Goal: Complete application form

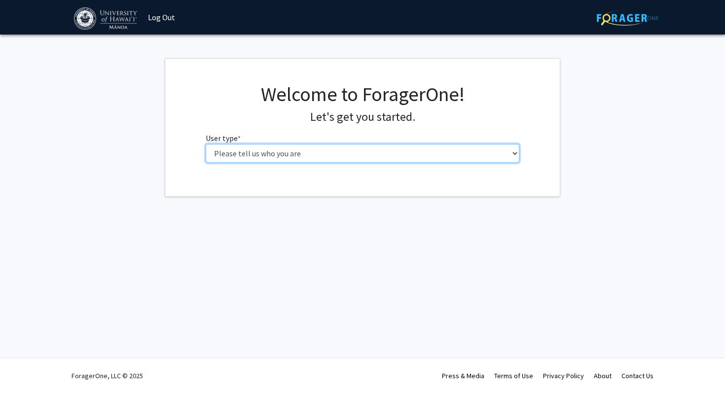
click at [294, 154] on select "Please tell us who you are Undergraduate Student Master's Student Doctoral Cand…" at bounding box center [363, 153] width 314 height 19
select select "1: undergrad"
click at [206, 144] on select "Please tell us who you are Undergraduate Student Master's Student Doctoral Cand…" at bounding box center [363, 153] width 314 height 19
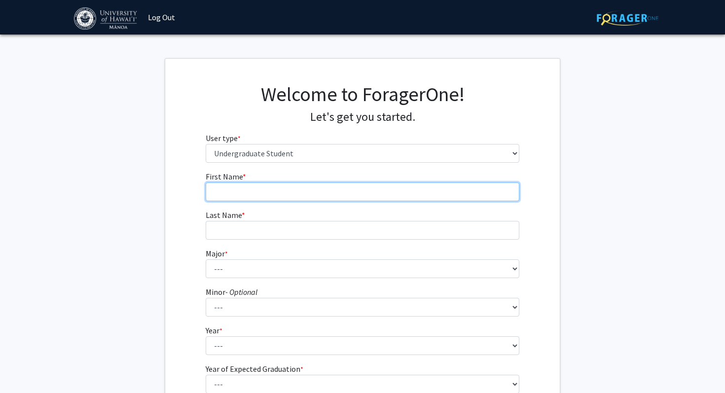
click at [285, 191] on input "First Name * required" at bounding box center [363, 192] width 314 height 19
type input "[PERSON_NAME]"
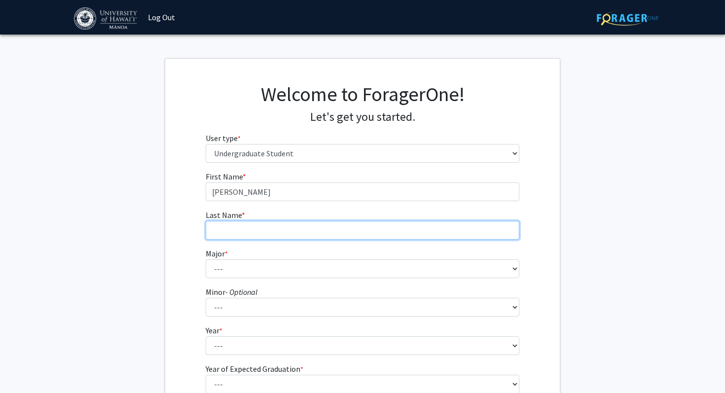
type input "Kamaletdinova"
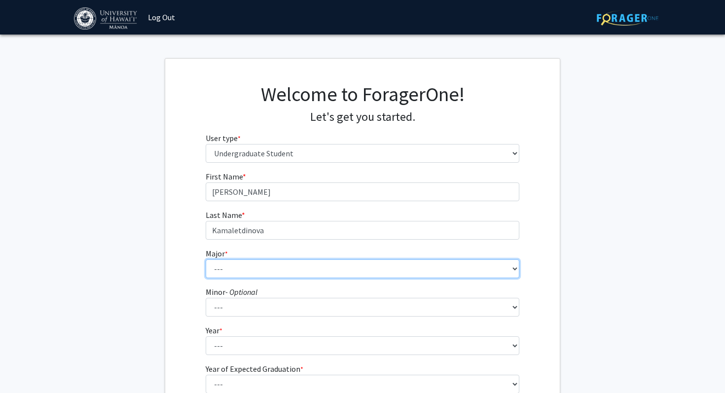
click at [270, 264] on select "--- Accounting American Studies Animal Sciences Anthropology Art Art History As…" at bounding box center [363, 269] width 314 height 19
select select "11: 1393"
click at [206, 260] on select "--- Accounting American Studies Animal Sciences Anthropology Art Art History As…" at bounding box center [363, 269] width 314 height 19
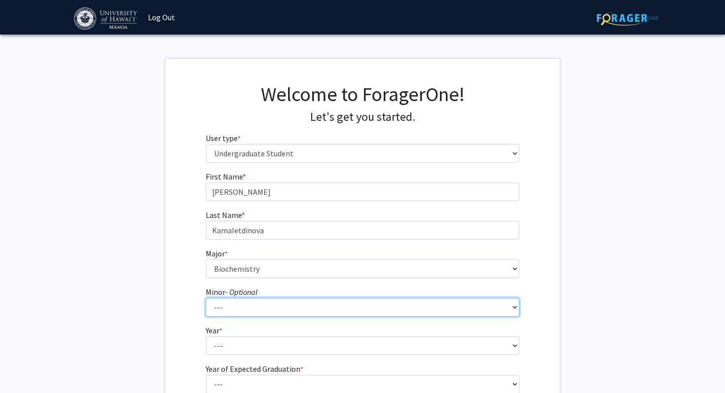
click at [262, 311] on select "--- American Studies Anthropology Art Art History Asian Studies Astronomy Astro…" at bounding box center [363, 307] width 314 height 19
click at [206, 298] on select "--- American Studies Anthropology Art Art History Asian Studies Astronomy Astro…" at bounding box center [363, 307] width 314 height 19
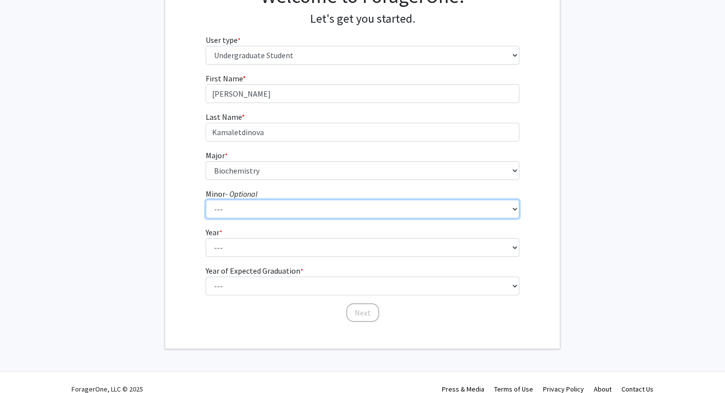
scroll to position [106, 0]
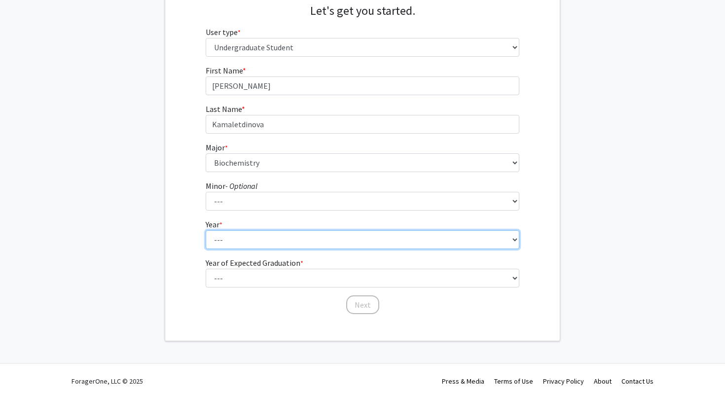
click at [262, 235] on select "--- First-year Sophomore Junior Senior Postbaccalaureate Certificate" at bounding box center [363, 239] width 314 height 19
select select "1: first-year"
click at [206, 230] on select "--- First-year Sophomore Junior Senior Postbaccalaureate Certificate" at bounding box center [363, 239] width 314 height 19
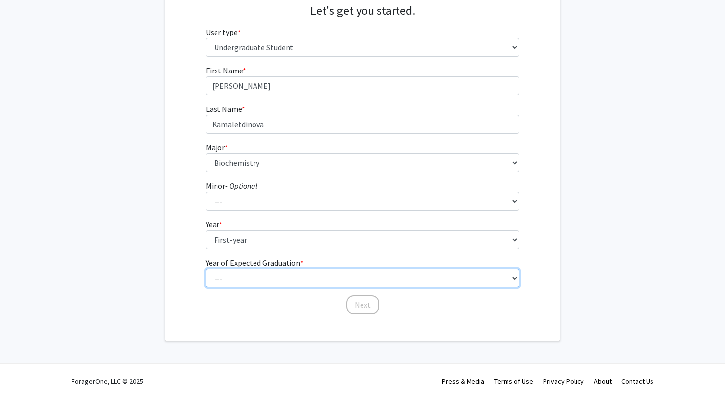
click at [257, 278] on select "--- 2025 2026 2027 2028 2029 2030 2031 2032 2033 2034" at bounding box center [363, 278] width 314 height 19
select select "5: 2029"
click at [206, 269] on select "--- 2025 2026 2027 2028 2029 2030 2031 2032 2033 2034" at bounding box center [363, 278] width 314 height 19
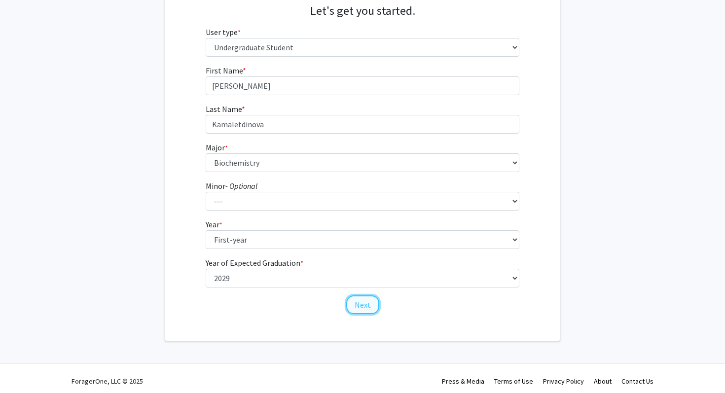
click at [359, 305] on button "Next" at bounding box center [362, 305] width 33 height 19
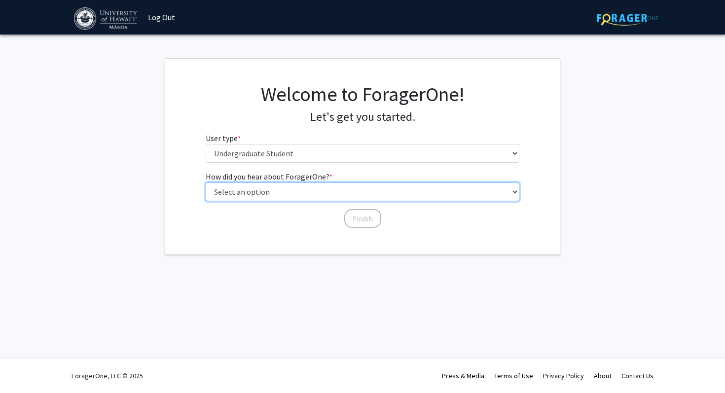
click at [312, 193] on select "Select an option Peer/student recommendation Faculty/staff recommendation Unive…" at bounding box center [363, 192] width 314 height 19
select select "5: other"
click at [206, 183] on select "Select an option Peer/student recommendation Faculty/staff recommendation Unive…" at bounding box center [363, 192] width 314 height 19
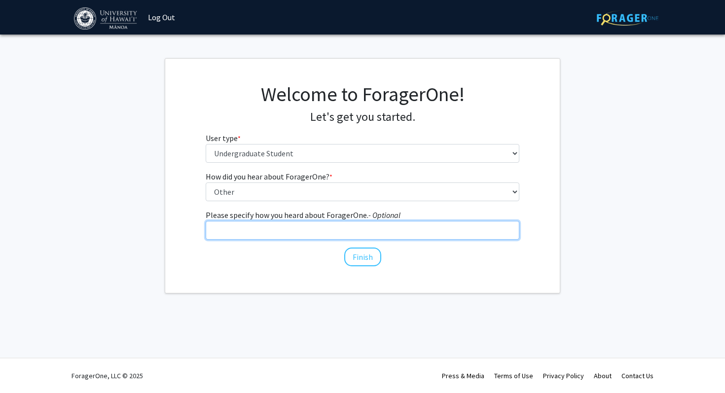
click at [361, 237] on input "Please specify how you heard about ForagerOne. - Optional" at bounding box center [363, 230] width 314 height 19
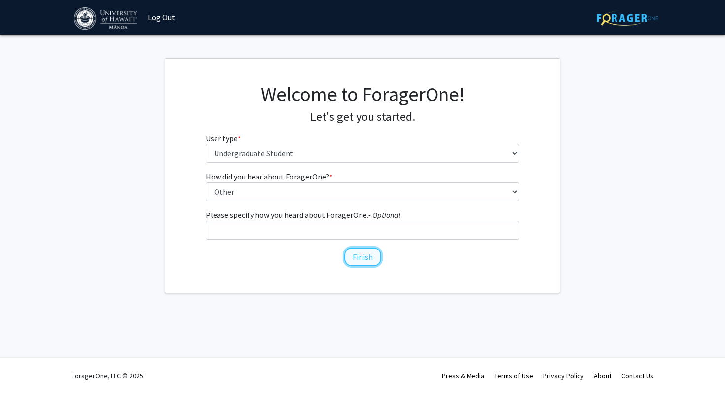
click at [369, 263] on button "Finish" at bounding box center [362, 257] width 37 height 19
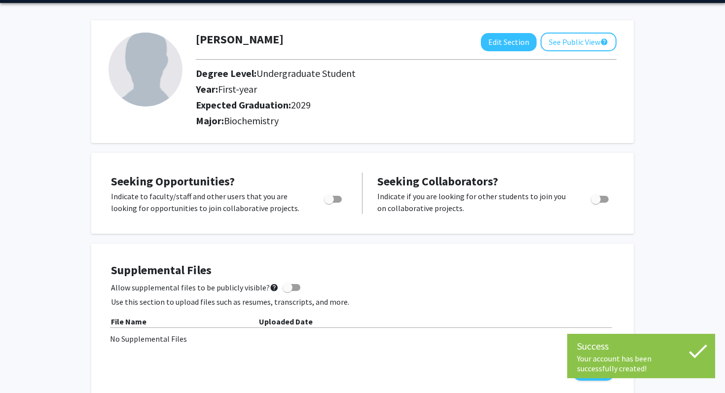
scroll to position [37, 0]
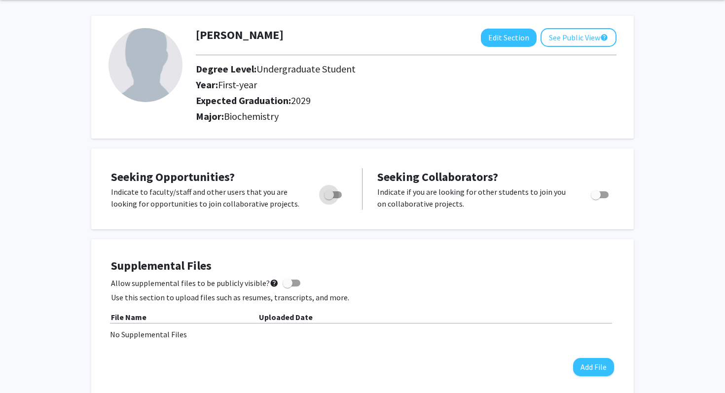
click at [328, 189] on label "Toggle" at bounding box center [331, 195] width 22 height 12
click at [329, 198] on input "Are you actively seeking opportunities?" at bounding box center [329, 198] width 0 height 0
checkbox input "true"
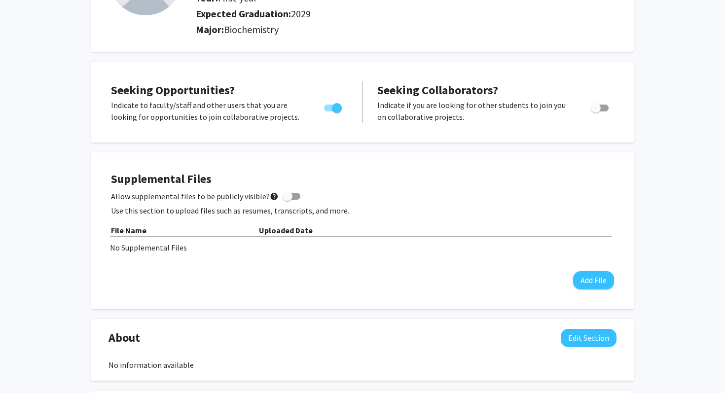
scroll to position [129, 0]
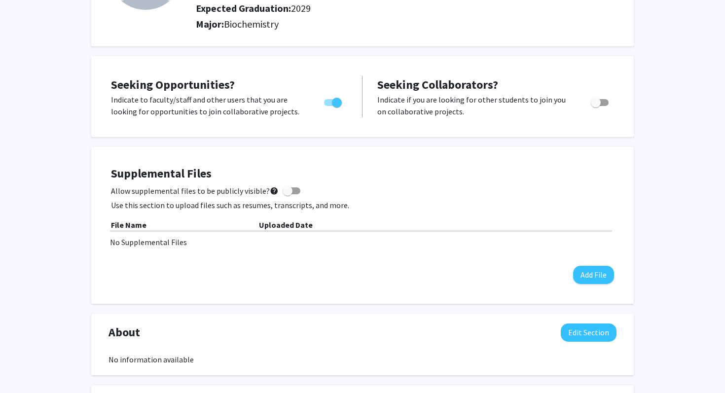
click at [286, 188] on span at bounding box center [288, 191] width 10 height 10
click at [287, 194] on input "Allow supplemental files to be publicly visible? help" at bounding box center [287, 194] width 0 height 0
checkbox input "true"
click at [595, 272] on button "Add File" at bounding box center [593, 275] width 41 height 18
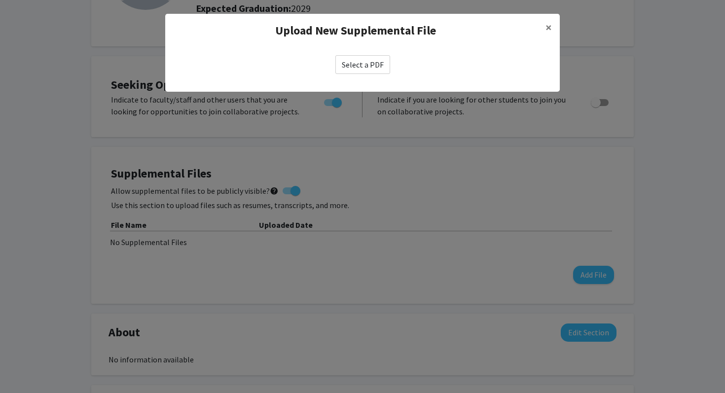
click at [364, 57] on label "Select a PDF" at bounding box center [363, 64] width 55 height 19
click at [0, 0] on input "Select a PDF" at bounding box center [0, 0] width 0 height 0
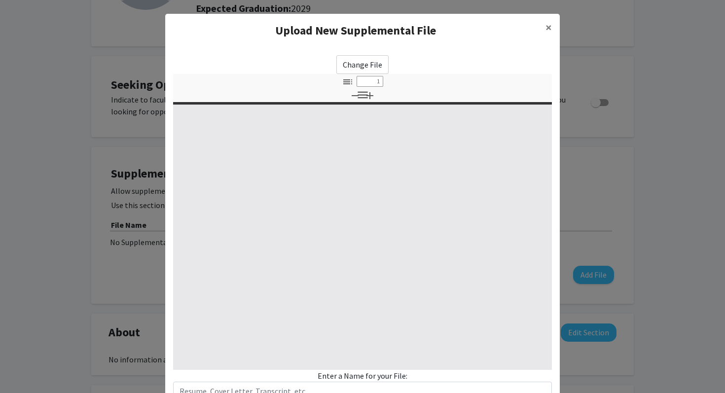
select select "custom"
type input "0"
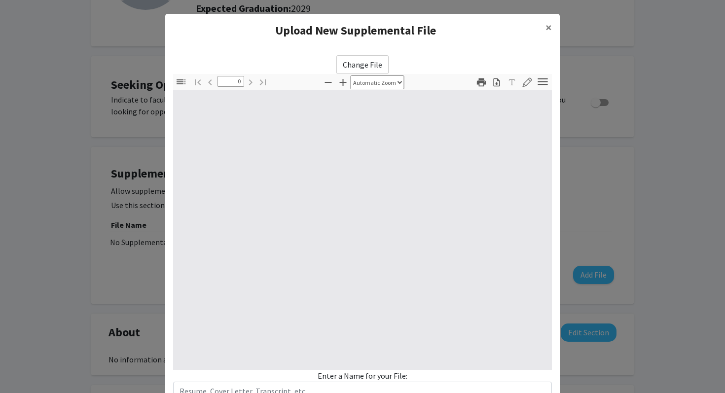
select select "custom"
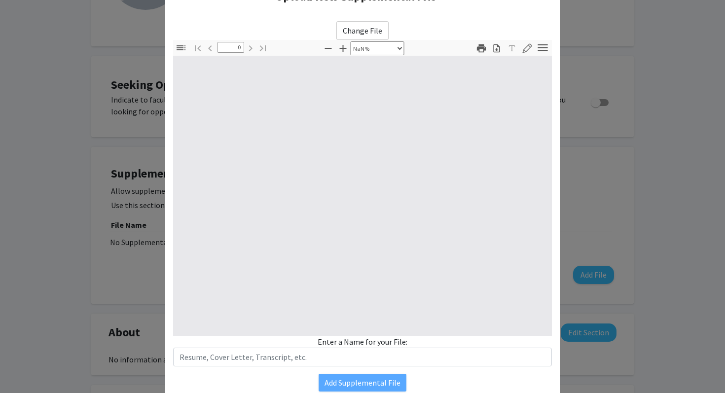
type input "1"
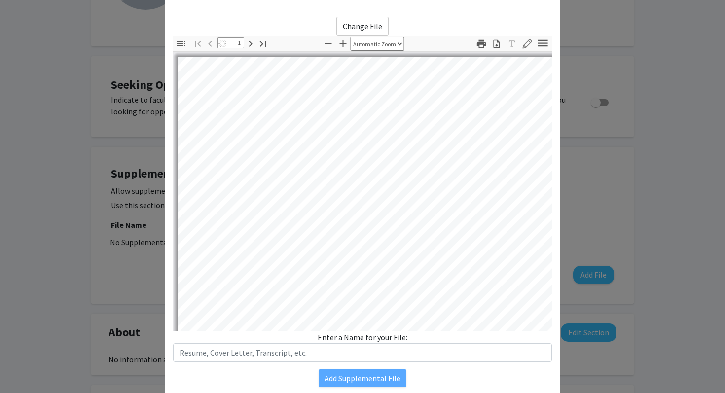
select select "auto"
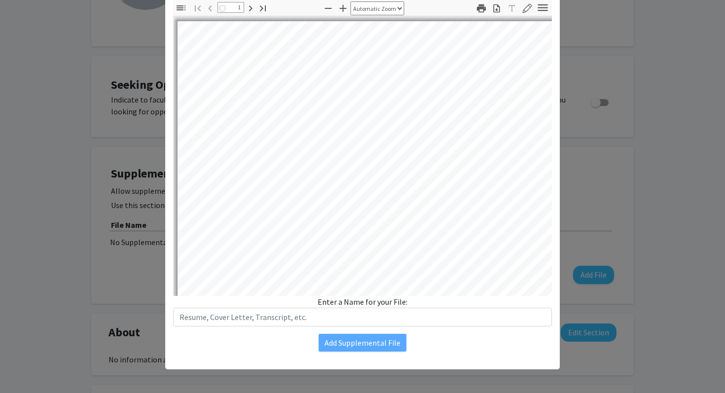
scroll to position [0, 0]
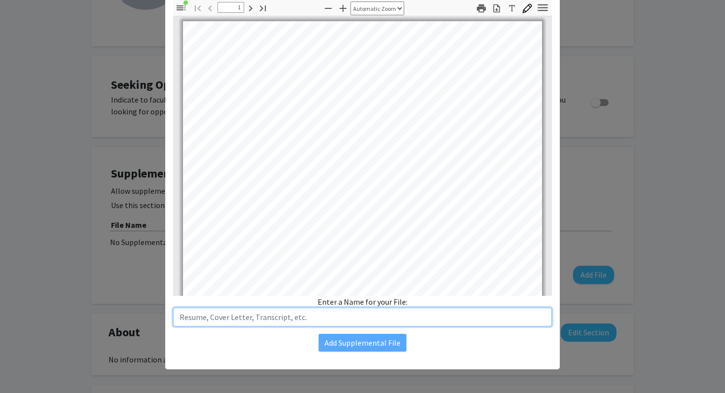
click at [352, 317] on input "text" at bounding box center [362, 317] width 379 height 19
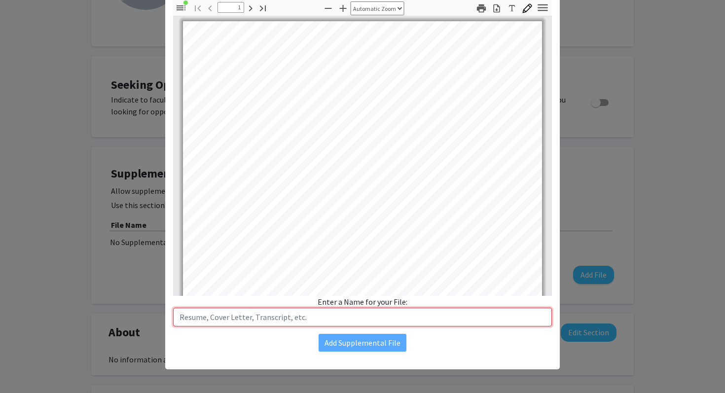
click at [287, 316] on input "text" at bounding box center [362, 317] width 379 height 19
paste input "Curriculum Vitae"
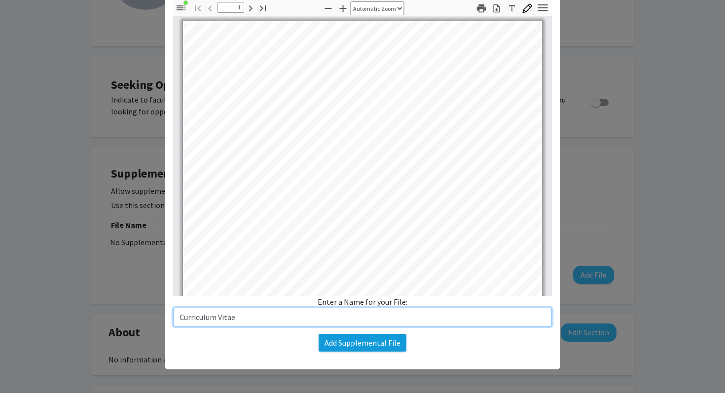
type input "Curriculum Vitae"
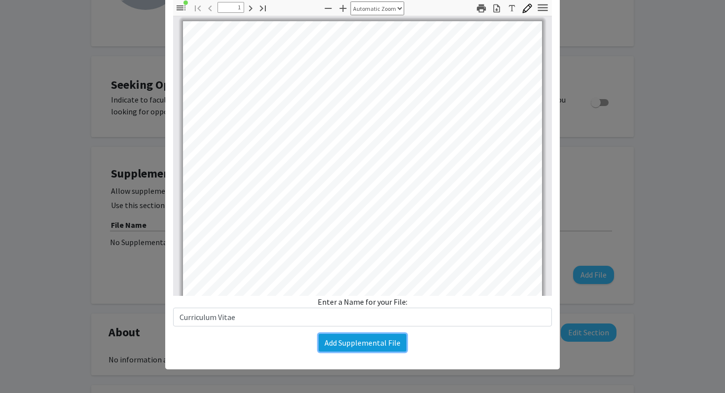
click at [345, 350] on button "Add Supplemental File" at bounding box center [363, 343] width 88 height 18
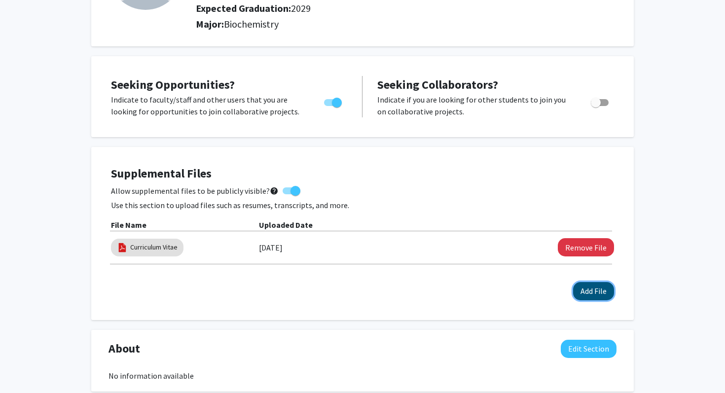
click at [586, 291] on button "Add File" at bounding box center [593, 291] width 41 height 18
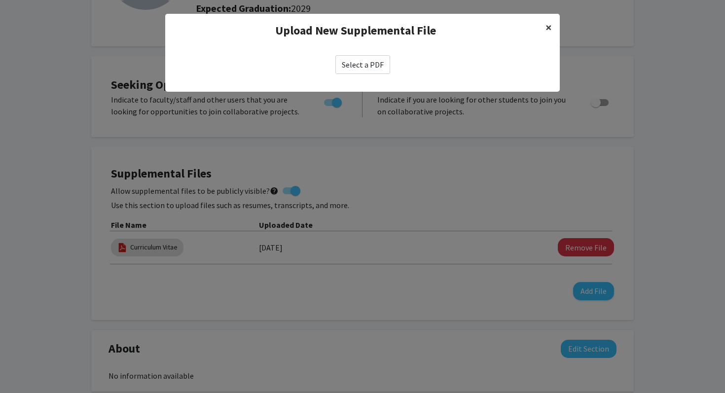
click at [554, 28] on button "×" at bounding box center [549, 28] width 22 height 28
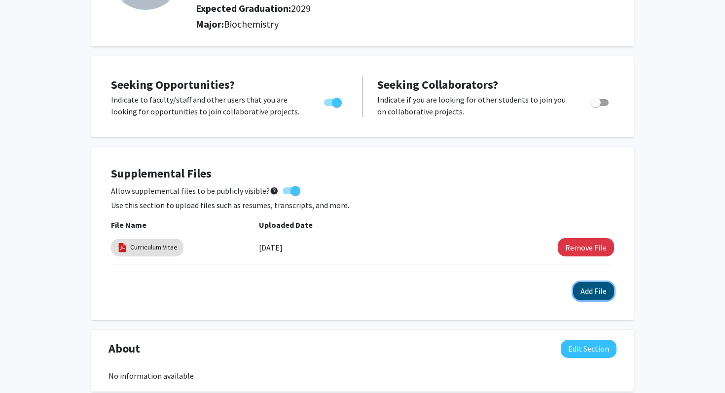
click at [584, 288] on button "Add File" at bounding box center [593, 291] width 41 height 18
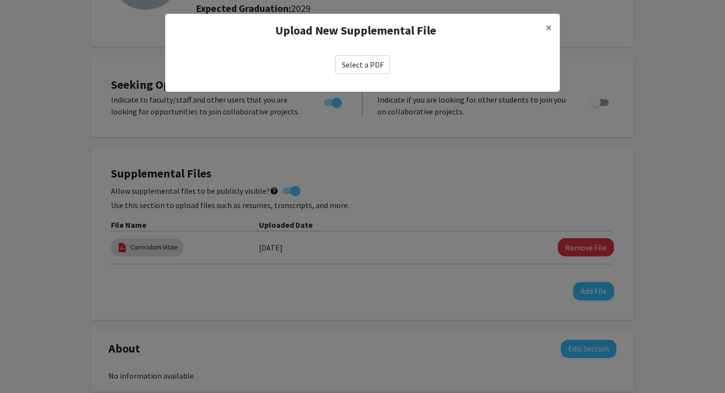
click at [369, 69] on label "Select a PDF" at bounding box center [363, 64] width 55 height 19
click at [0, 0] on input "Select a PDF" at bounding box center [0, 0] width 0 height 0
select select "custom"
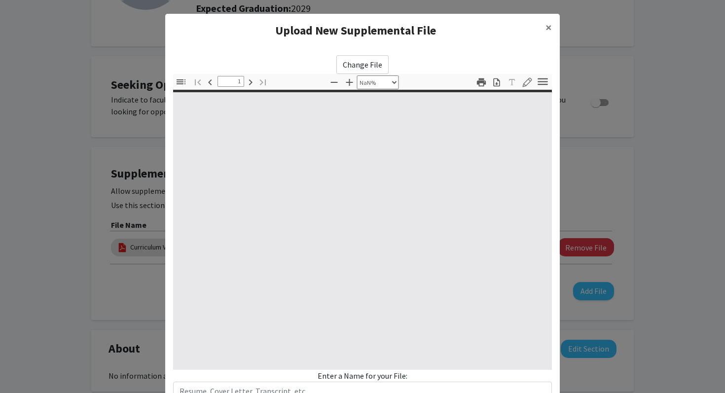
scroll to position [74, 0]
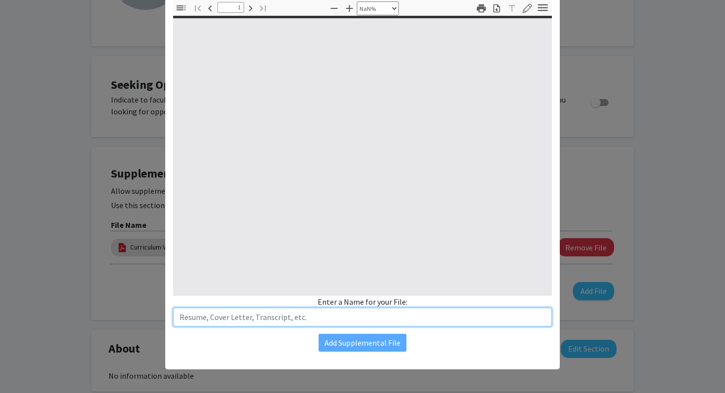
click at [329, 321] on input "text" at bounding box center [362, 317] width 379 height 19
type input "Resume"
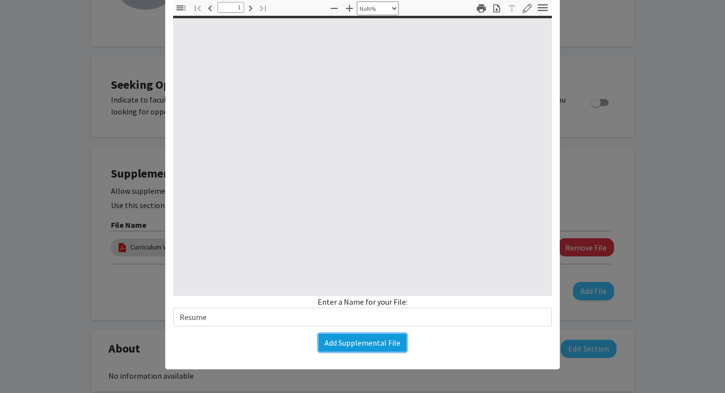
click at [360, 346] on button "Add Supplemental File" at bounding box center [363, 343] width 88 height 18
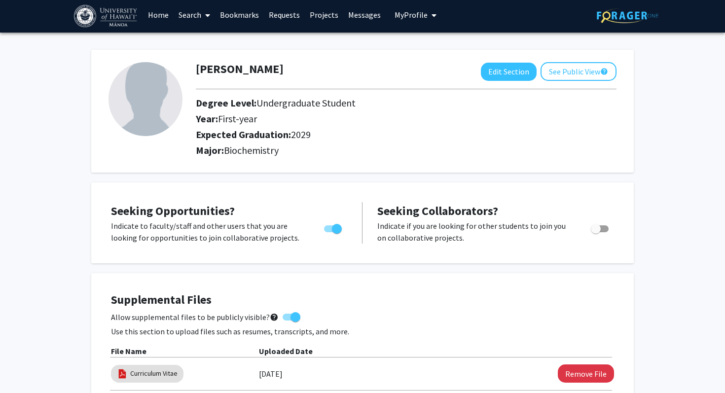
scroll to position [0, 0]
